Goal: Task Accomplishment & Management: Manage account settings

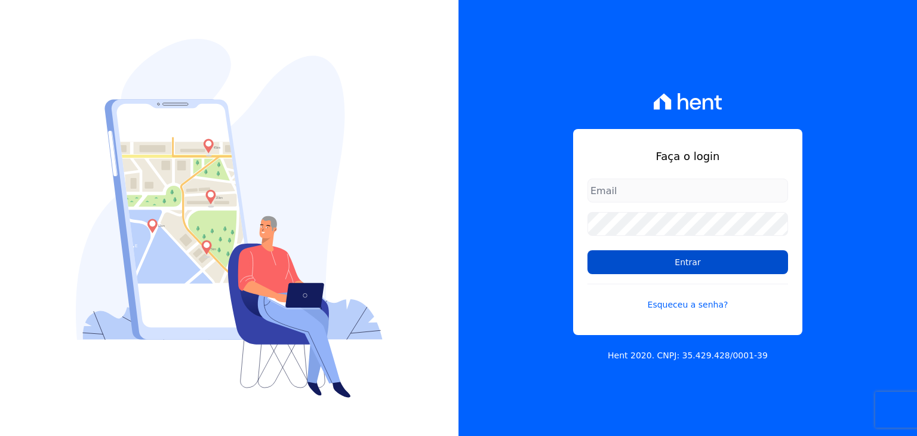
type input "administracao@vilaurbe.com.br"
click at [704, 268] on input "Entrar" at bounding box center [687, 262] width 201 height 24
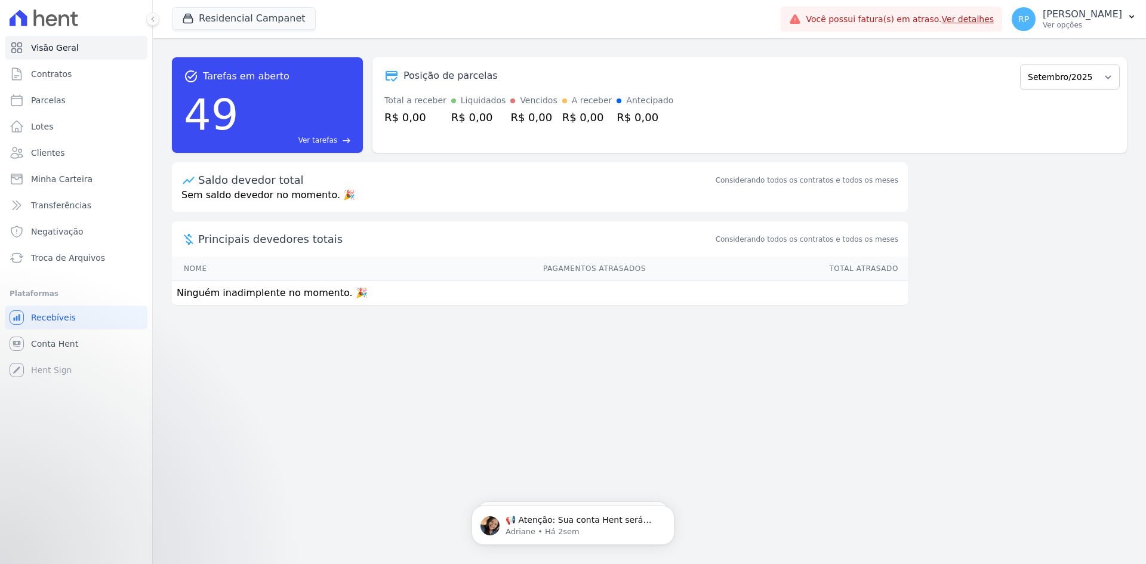
click at [248, 297] on td "Ninguém inadimplente no momento. 🎉" at bounding box center [540, 293] width 736 height 24
drag, startPoint x: 215, startPoint y: 291, endPoint x: 344, endPoint y: 291, distance: 128.9
click at [344, 291] on td "Ninguém inadimplente no momento. 🎉" at bounding box center [540, 293] width 736 height 24
drag, startPoint x: 320, startPoint y: 350, endPoint x: 286, endPoint y: 350, distance: 34.0
click at [319, 350] on div "task_alt Tarefas em aberto 49 Ver tarefas east Posição de parcelas Outubro/2022…" at bounding box center [649, 301] width 993 height 526
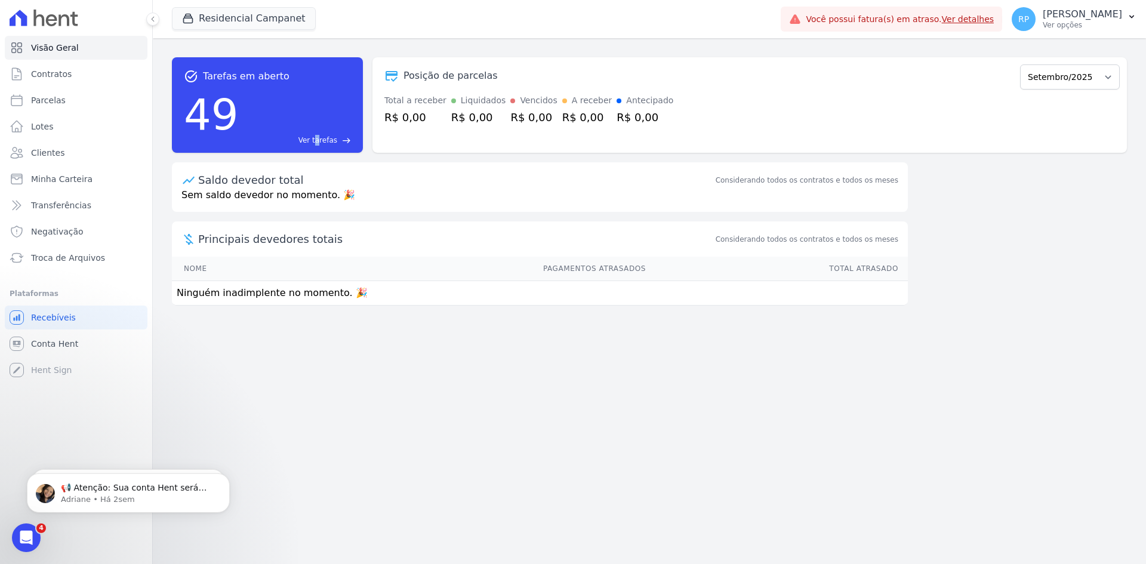
click at [916, 23] on link "Ver detalhes" at bounding box center [968, 19] width 53 height 10
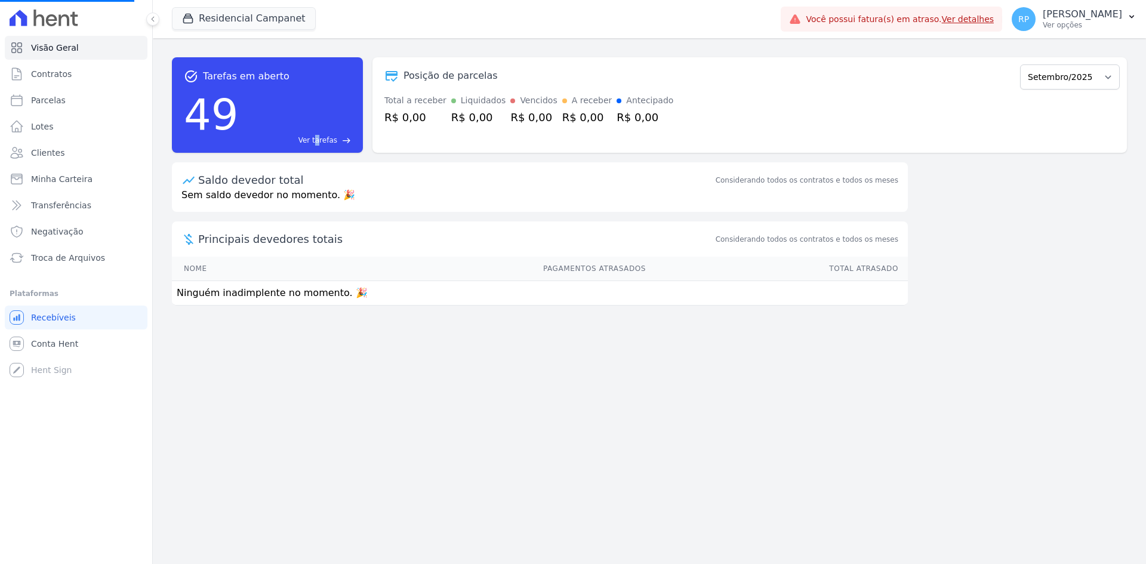
click at [916, 20] on link "Ver detalhes" at bounding box center [968, 19] width 53 height 10
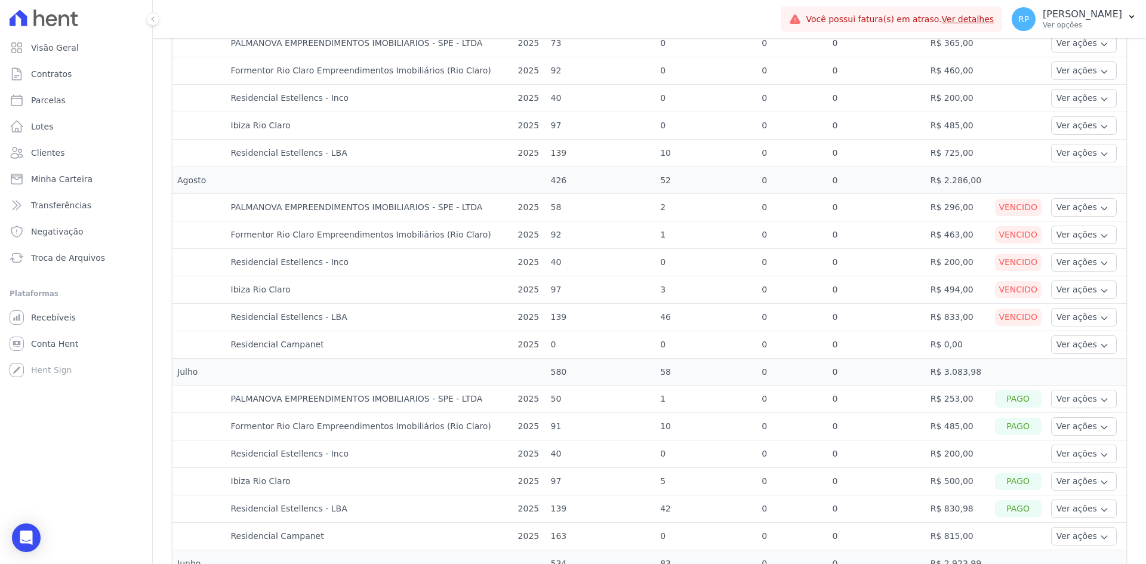
scroll to position [418, 0]
click at [916, 207] on button "Ver ações" at bounding box center [1084, 207] width 66 height 19
click at [916, 239] on link "Ver boleto" at bounding box center [1100, 239] width 88 height 13
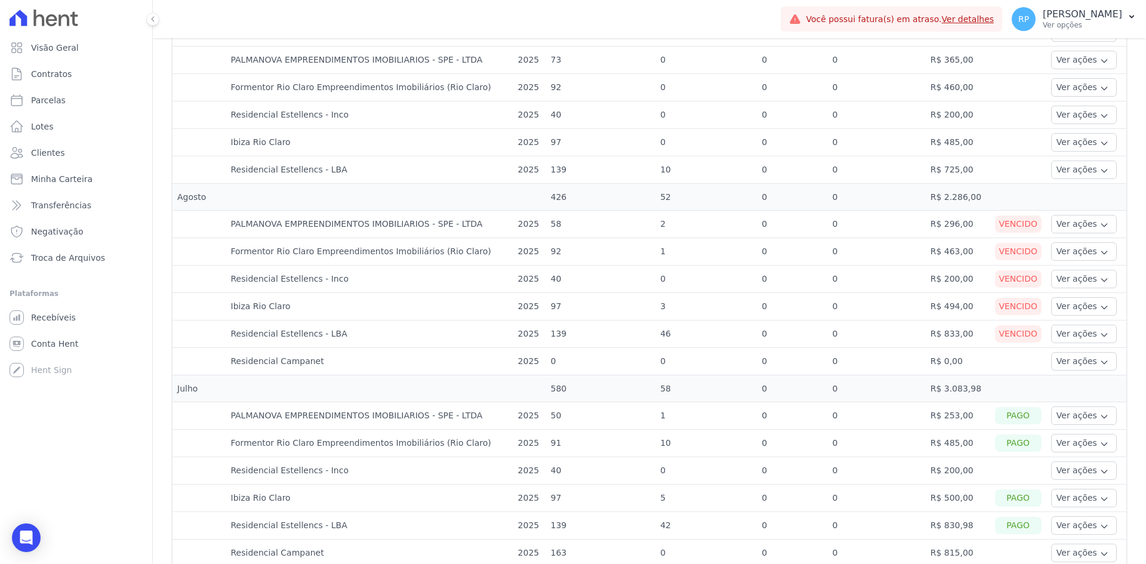
scroll to position [418, 0]
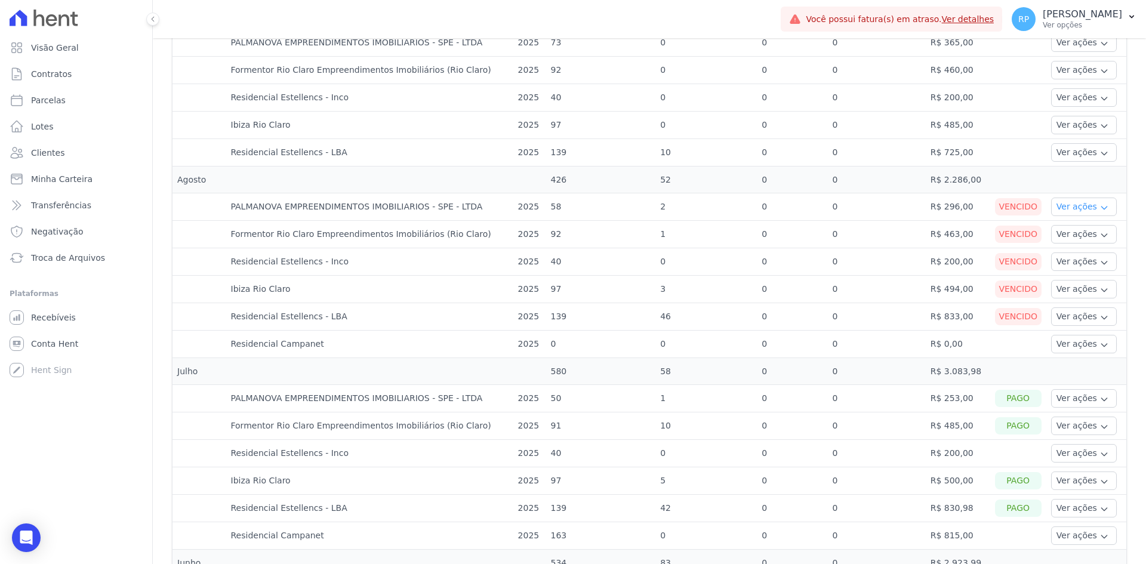
click at [1070, 209] on button "Ver ações" at bounding box center [1084, 207] width 66 height 19
click at [1067, 253] on link "Nota fiscal eletrônica" at bounding box center [1100, 254] width 88 height 13
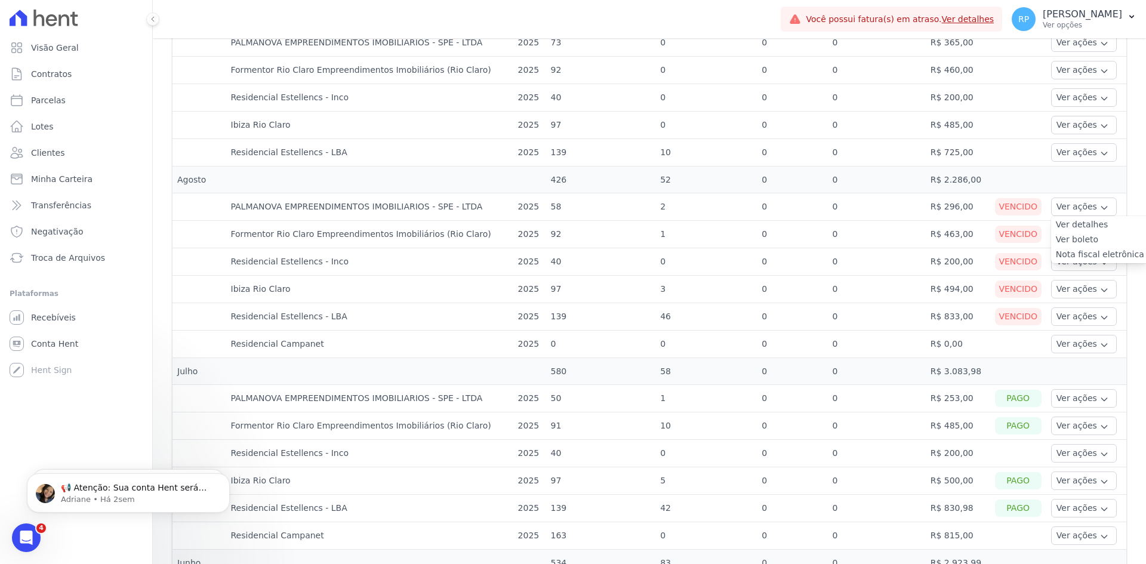
scroll to position [0, 0]
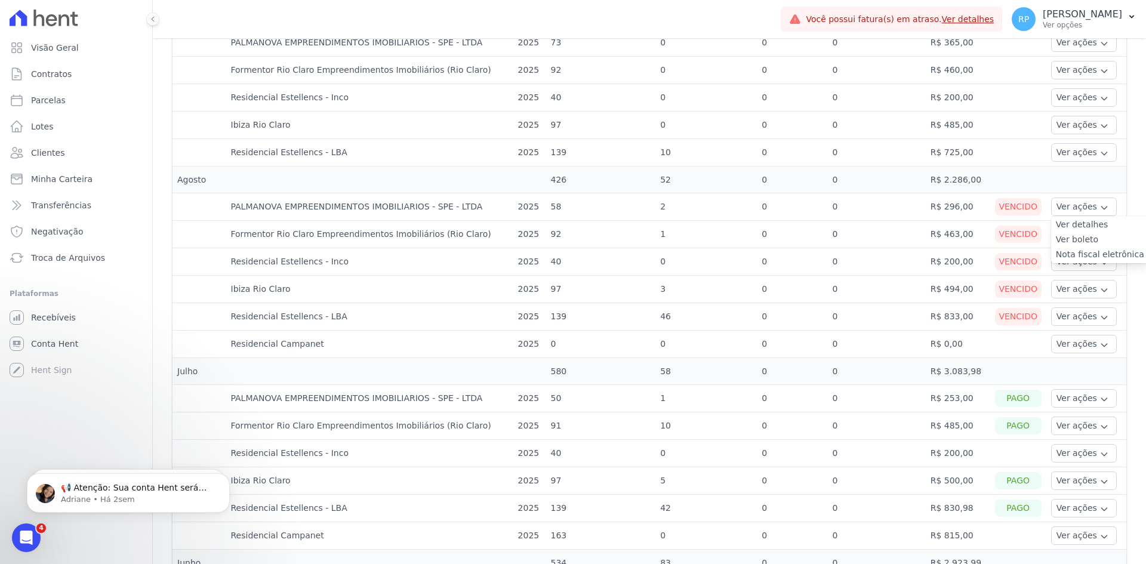
click at [999, 173] on td at bounding box center [1018, 180] width 56 height 27
click at [1064, 242] on button "Ver ações" at bounding box center [1084, 234] width 66 height 19
click at [1065, 269] on link "Ver boleto" at bounding box center [1100, 267] width 88 height 13
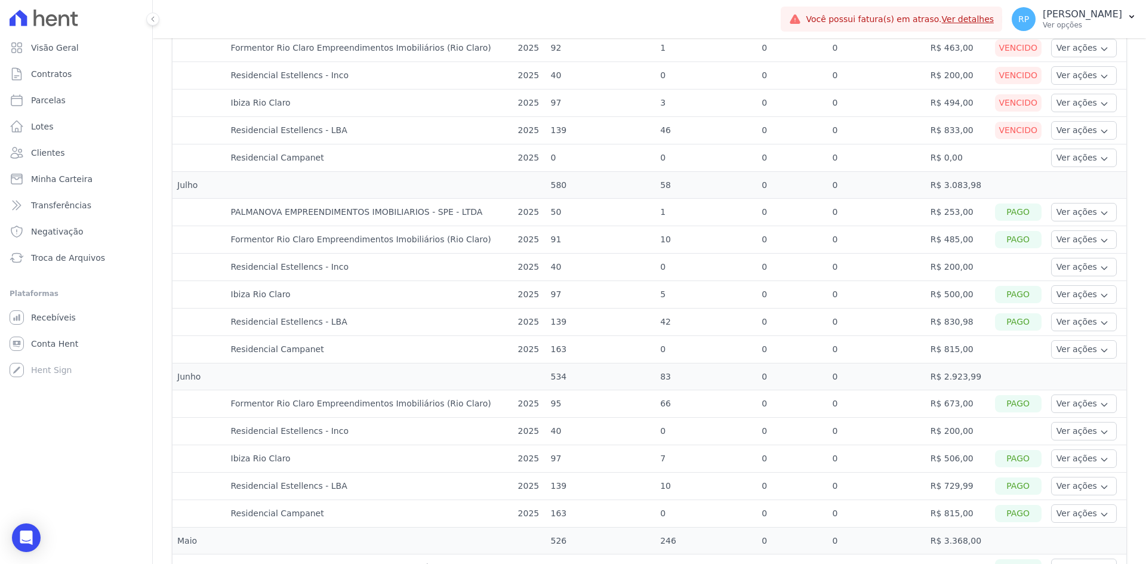
scroll to position [477, 0]
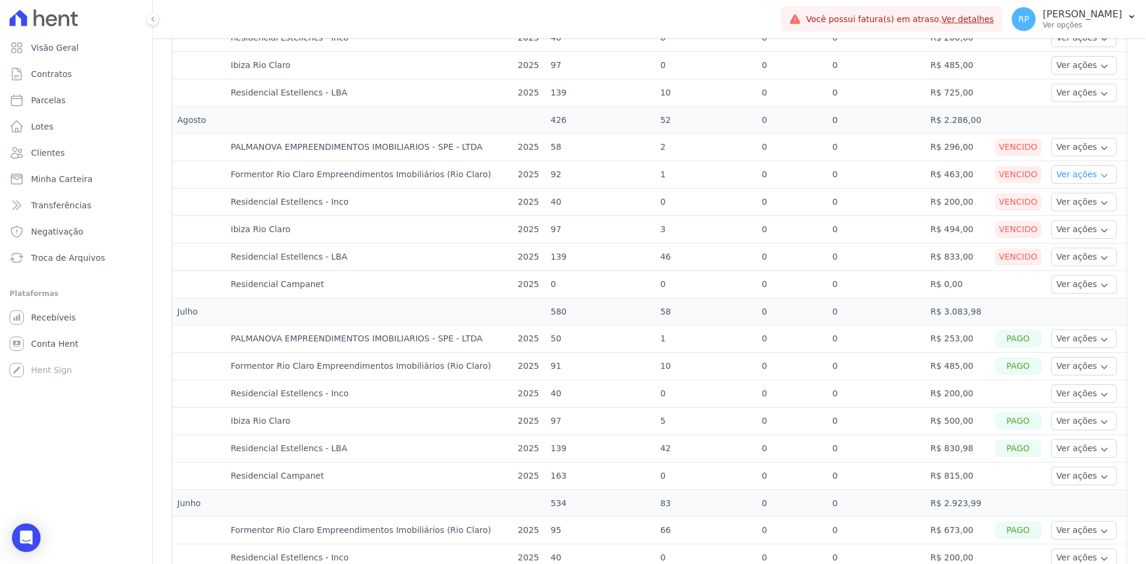
click at [1075, 172] on button "Ver ações" at bounding box center [1084, 174] width 66 height 19
click at [1060, 222] on link "Nota fiscal eletrônica" at bounding box center [1100, 222] width 88 height 13
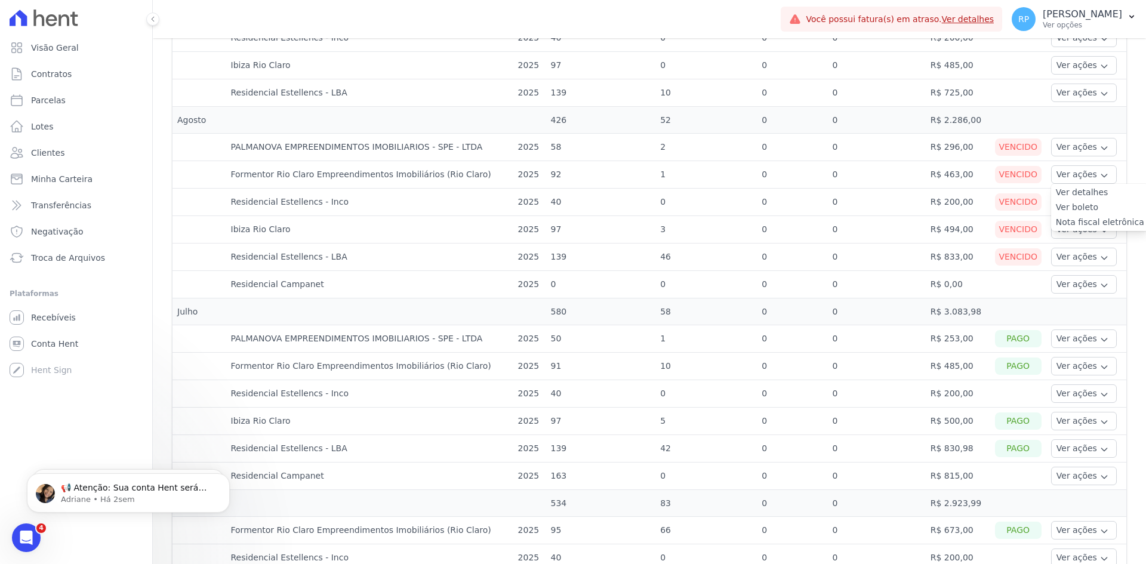
scroll to position [0, 0]
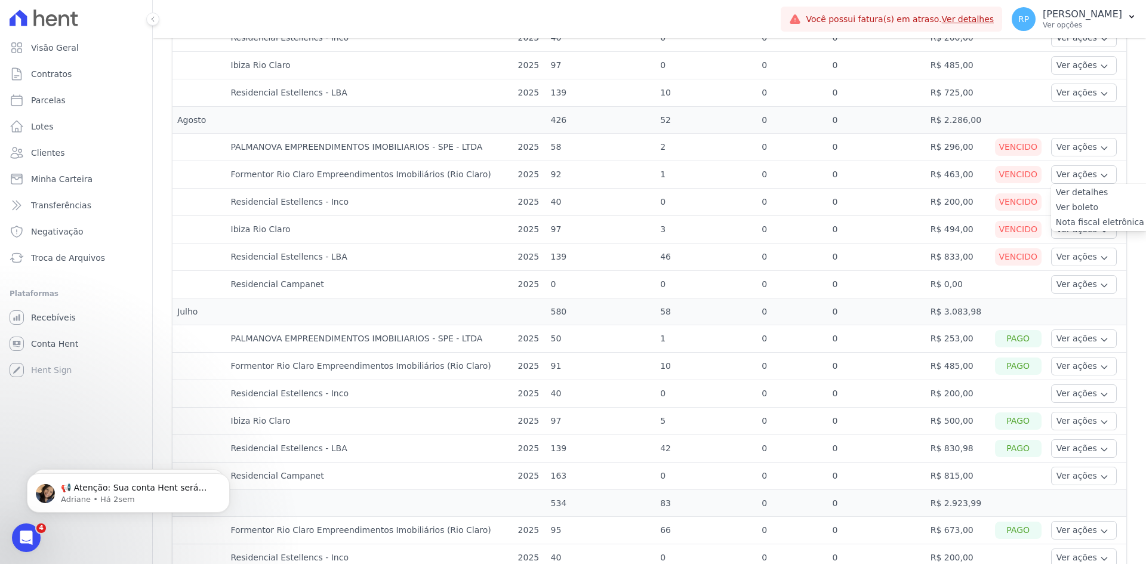
click at [1003, 206] on div "Vencido" at bounding box center [1018, 201] width 47 height 17
click at [1099, 204] on icon "button" at bounding box center [1104, 203] width 10 height 10
click at [1070, 229] on link "Ver boleto" at bounding box center [1100, 235] width 88 height 13
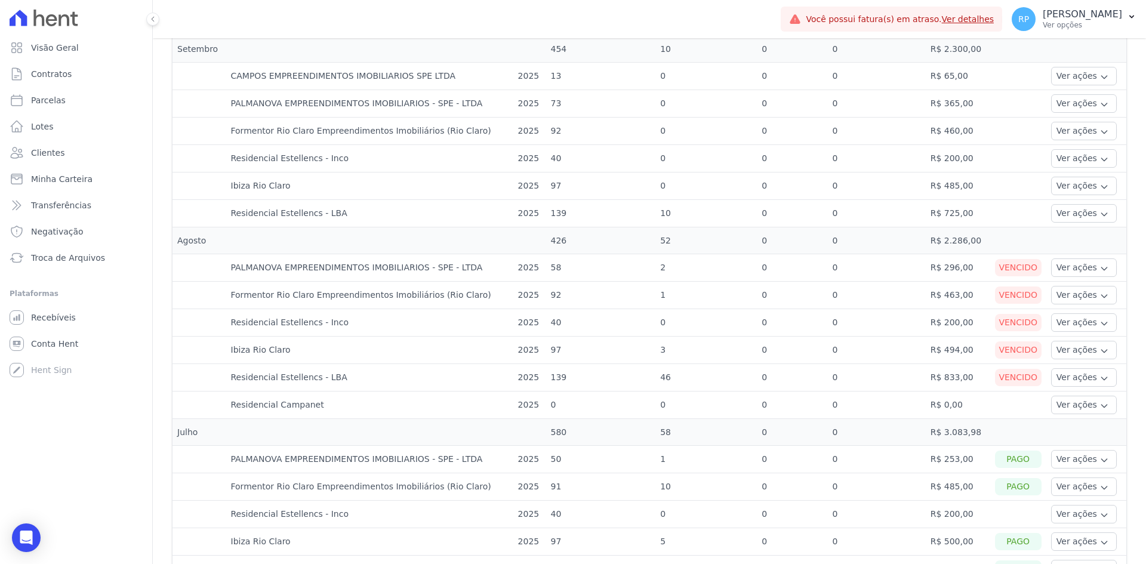
scroll to position [358, 0]
click at [1078, 347] on button "Ver ações" at bounding box center [1084, 349] width 66 height 19
click at [1060, 396] on link "Nota fiscal eletrônica" at bounding box center [1100, 396] width 88 height 13
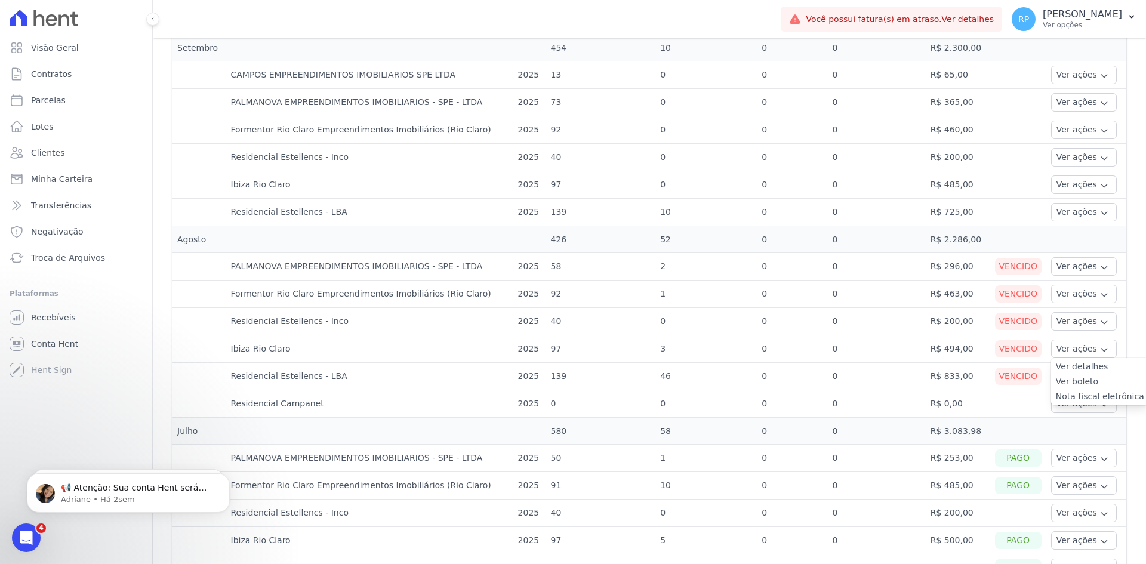
drag, startPoint x: 1009, startPoint y: 390, endPoint x: 1038, endPoint y: 389, distance: 29.9
click at [1012, 390] on td at bounding box center [1018, 403] width 56 height 27
click at [1069, 373] on button "Ver ações" at bounding box center [1084, 376] width 66 height 19
click at [1066, 411] on link "Ver boleto" at bounding box center [1100, 409] width 88 height 13
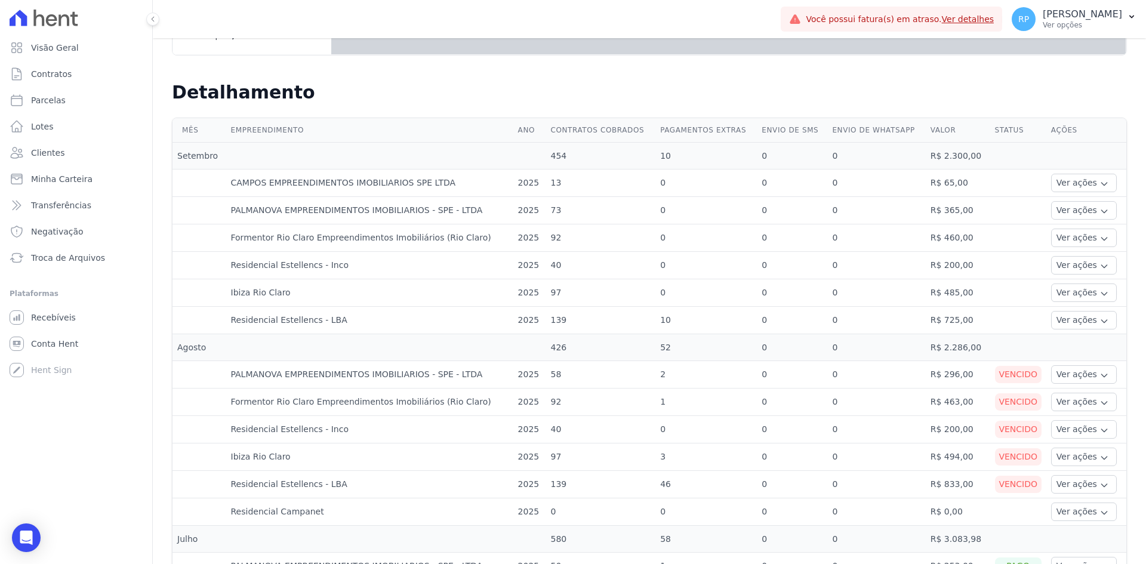
scroll to position [418, 0]
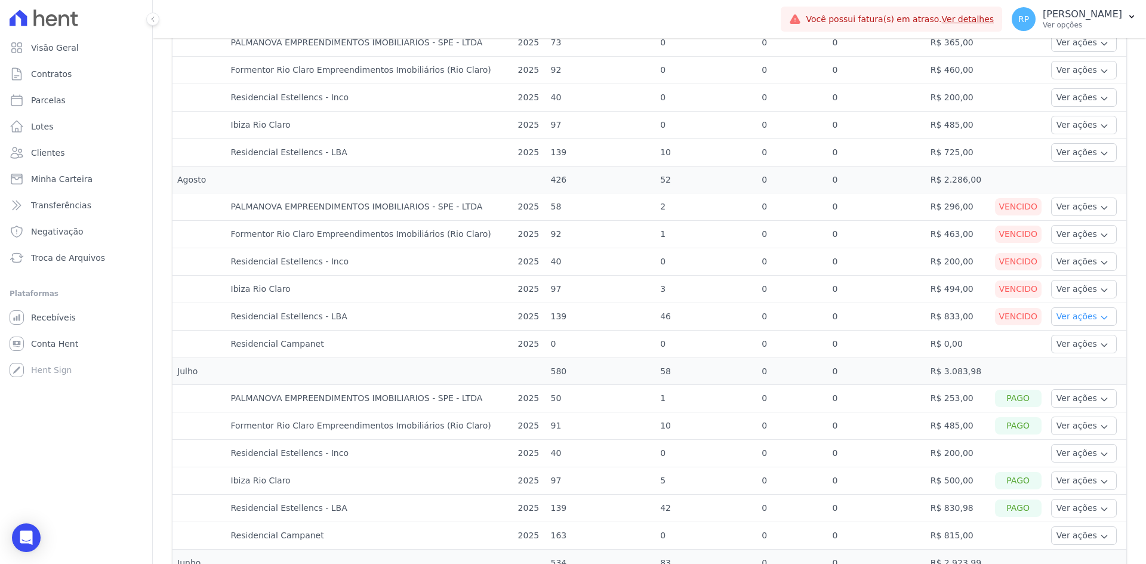
click at [1062, 315] on button "Ver ações" at bounding box center [1084, 316] width 66 height 19
click at [1074, 365] on link "Nota fiscal eletrônica" at bounding box center [1100, 364] width 88 height 13
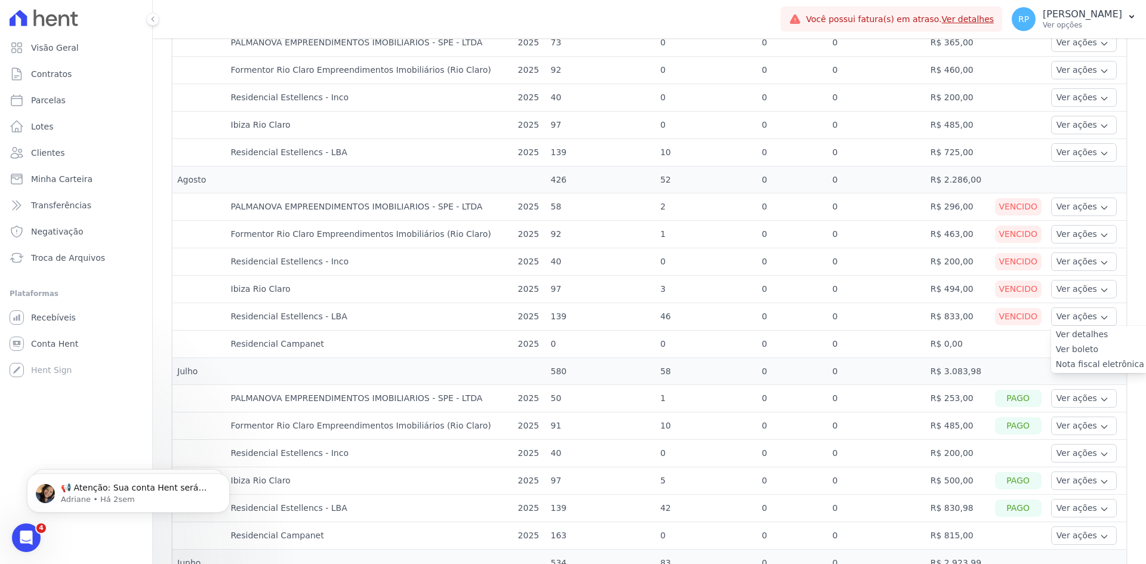
scroll to position [0, 0]
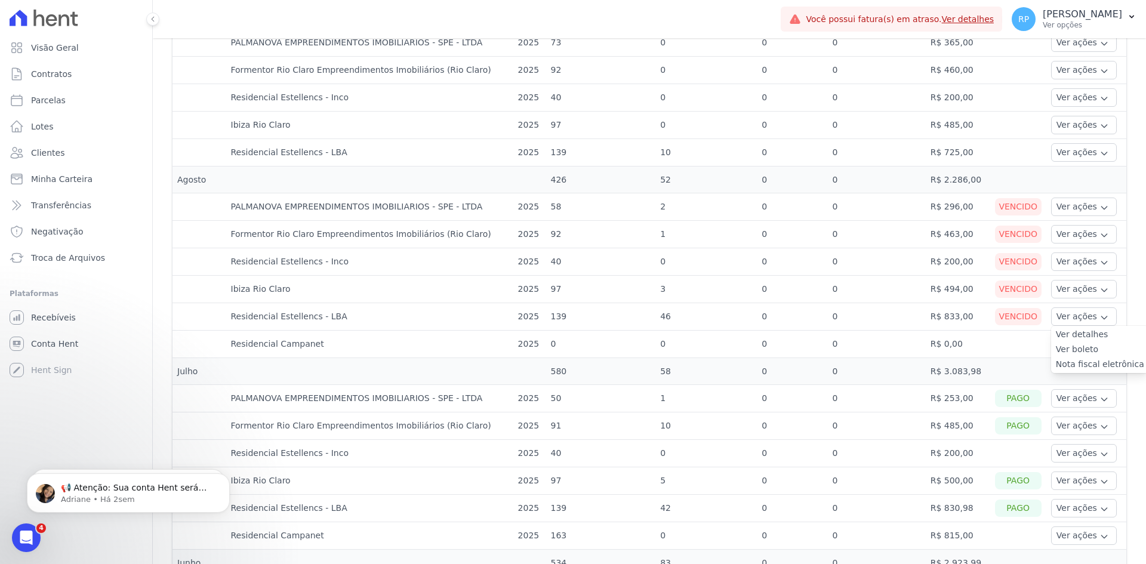
drag, startPoint x: 292, startPoint y: 318, endPoint x: 349, endPoint y: 321, distance: 56.8
click at [349, 321] on td "Residencial Estellencs - LBA" at bounding box center [369, 316] width 287 height 27
drag, startPoint x: 251, startPoint y: 314, endPoint x: 365, endPoint y: 316, distance: 114.6
click at [365, 316] on td "Residencial Estellencs - LBA" at bounding box center [369, 316] width 287 height 27
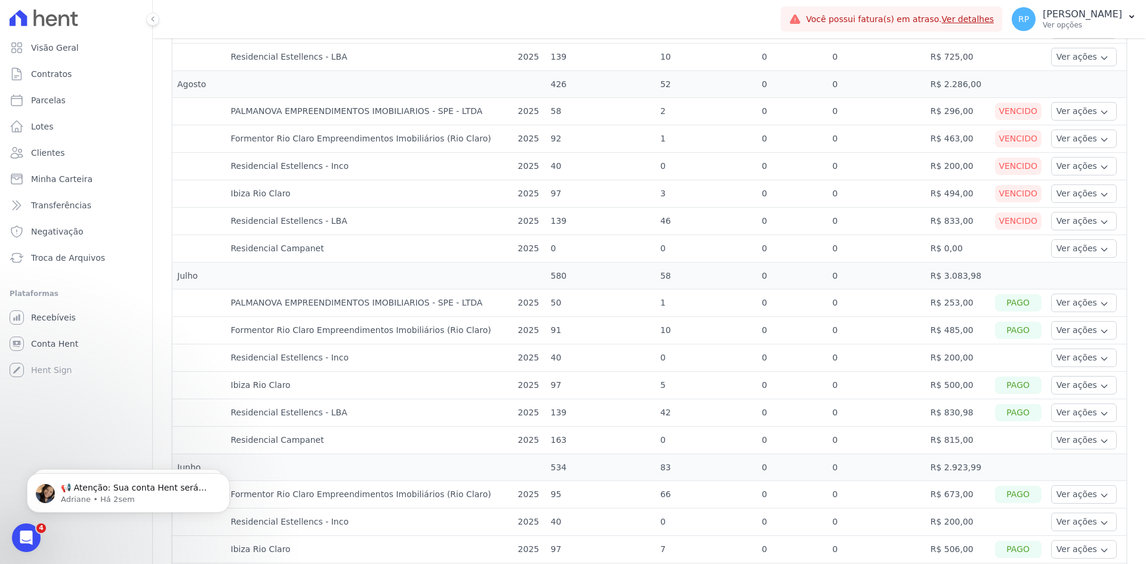
scroll to position [537, 0]
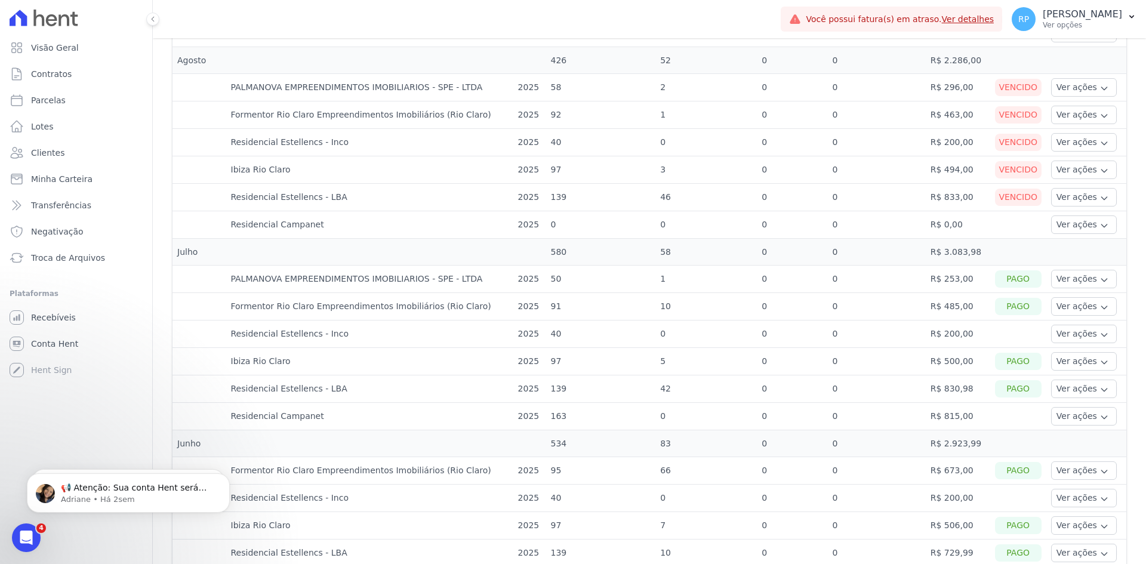
drag, startPoint x: 251, startPoint y: 348, endPoint x: 327, endPoint y: 346, distance: 75.8
click at [445, 368] on td "Ibiza Rio Claro" at bounding box center [369, 361] width 287 height 27
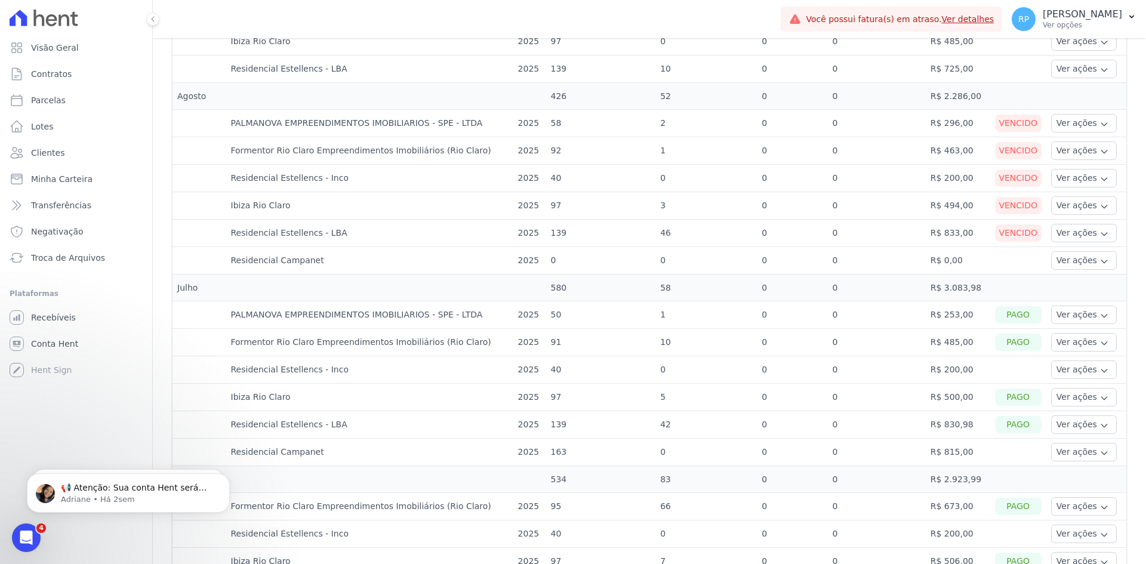
scroll to position [418, 0]
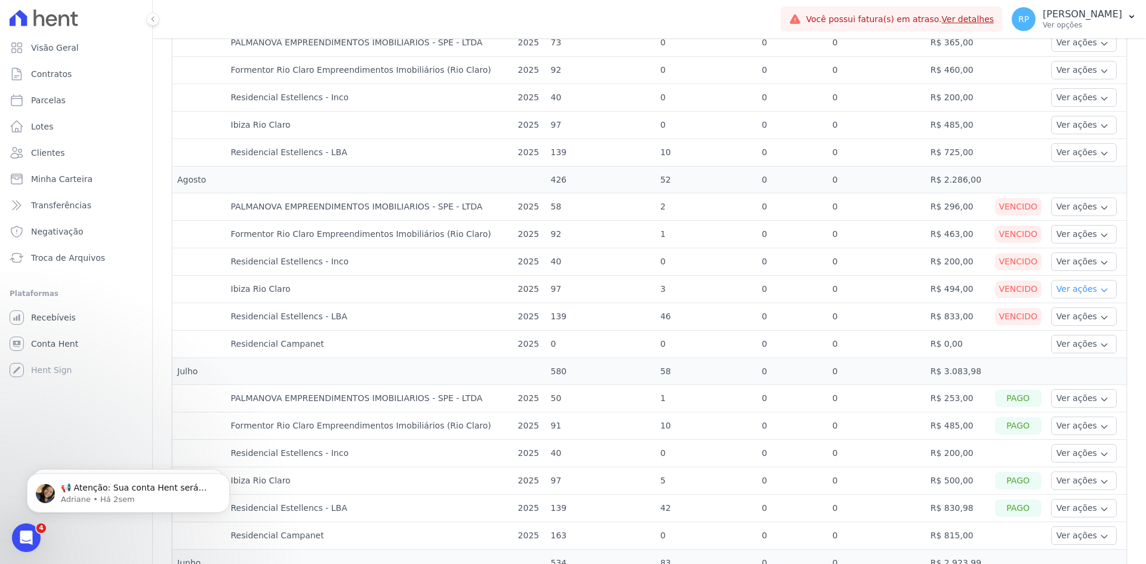
click at [1071, 291] on button "Ver ações" at bounding box center [1084, 289] width 66 height 19
click at [1067, 323] on link "Ver boleto" at bounding box center [1100, 322] width 88 height 13
